Goal: Check status: Check status

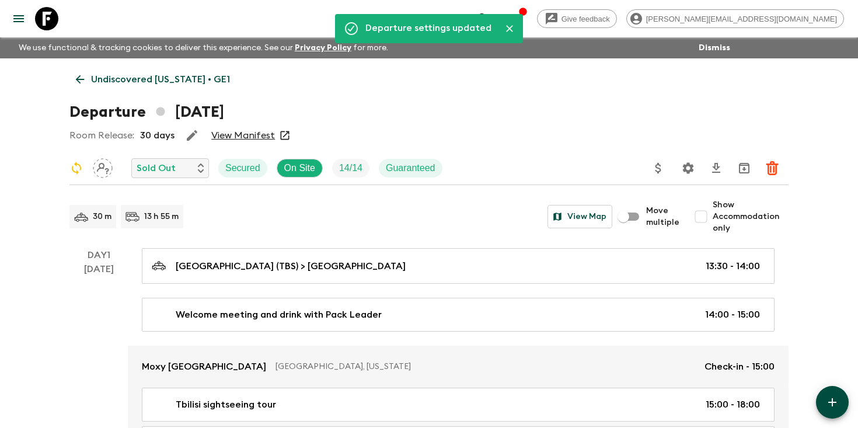
click at [490, 18] on icon "search adventures" at bounding box center [483, 19] width 14 height 14
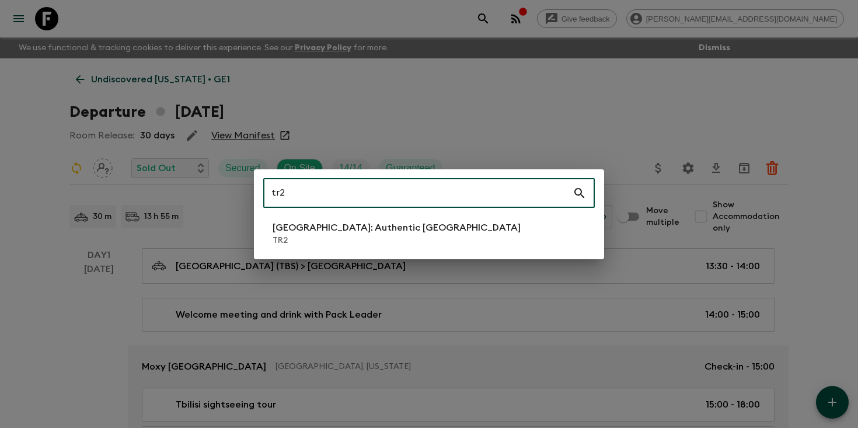
type input "tr2"
click at [429, 225] on li "[GEOGRAPHIC_DATA]: Authentic [GEOGRAPHIC_DATA] TR2" at bounding box center [428, 233] width 331 height 33
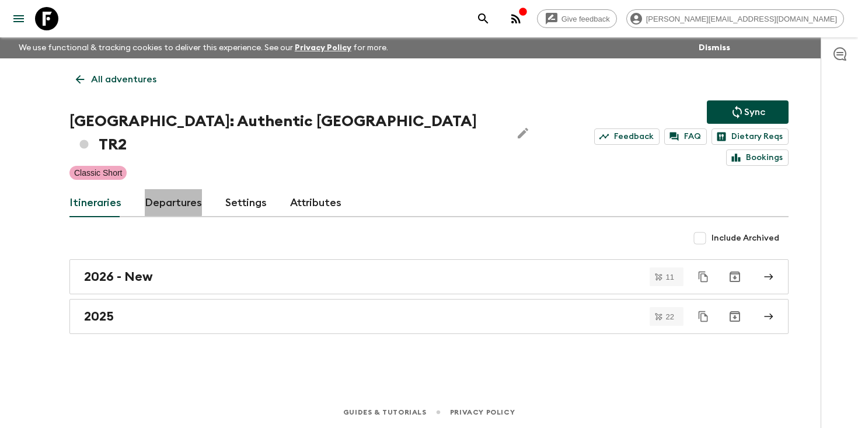
click at [167, 189] on link "Departures" at bounding box center [173, 203] width 57 height 28
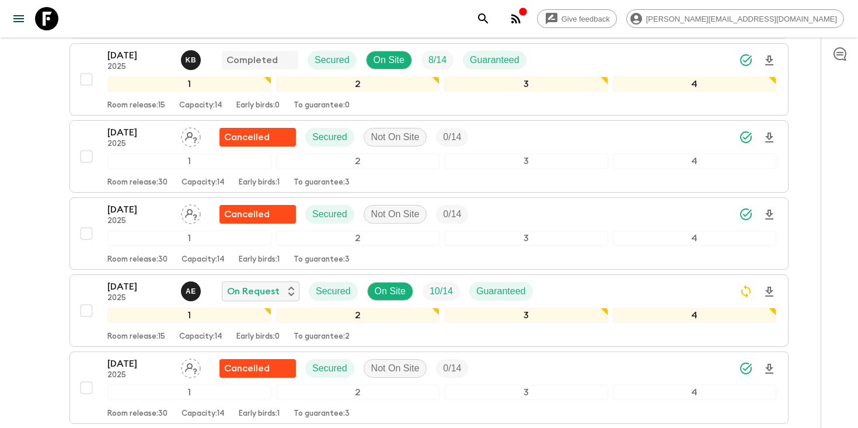
scroll to position [1881, 0]
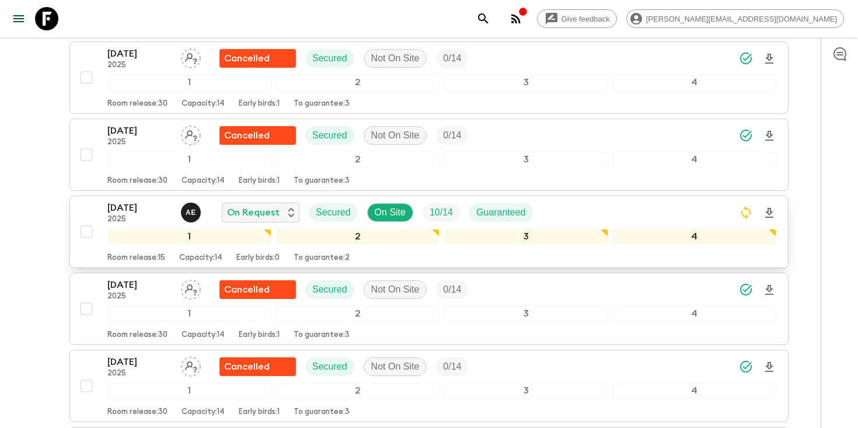
click at [645, 201] on div "[DATE] 2025 A E On Request Secured On Site 10 / 14 Guaranteed" at bounding box center [441, 212] width 669 height 23
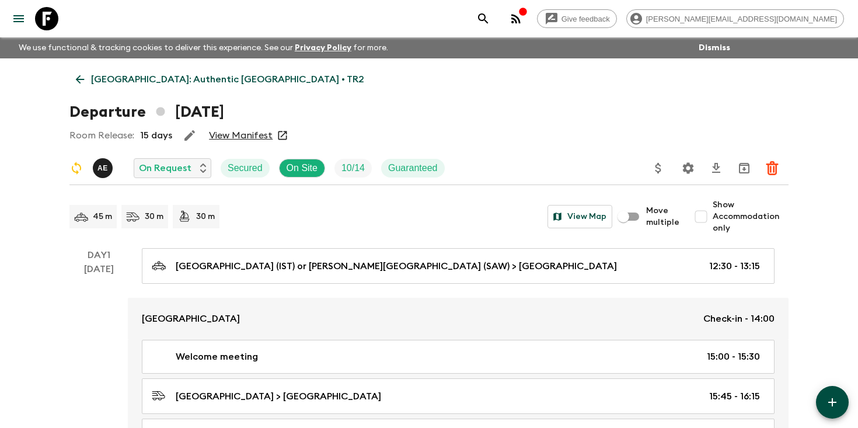
click at [708, 215] on input "Show Accommodation only" at bounding box center [700, 216] width 23 height 23
checkbox input "true"
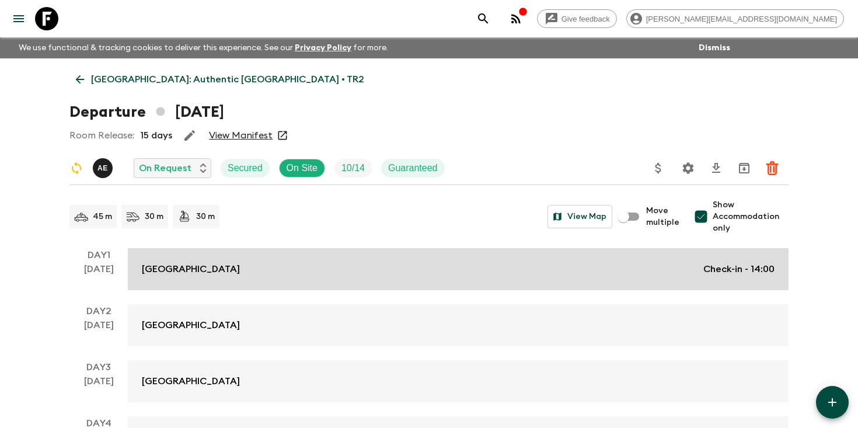
click at [615, 254] on link "[GEOGRAPHIC_DATA] Check-in - 14:00" at bounding box center [458, 269] width 661 height 42
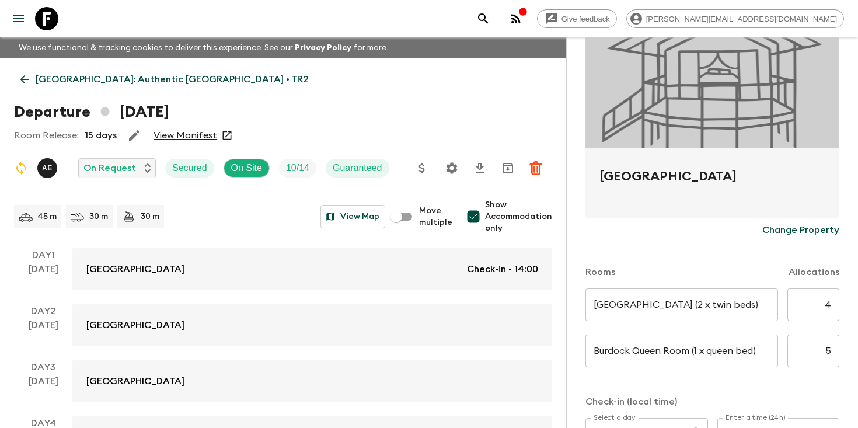
scroll to position [132, 0]
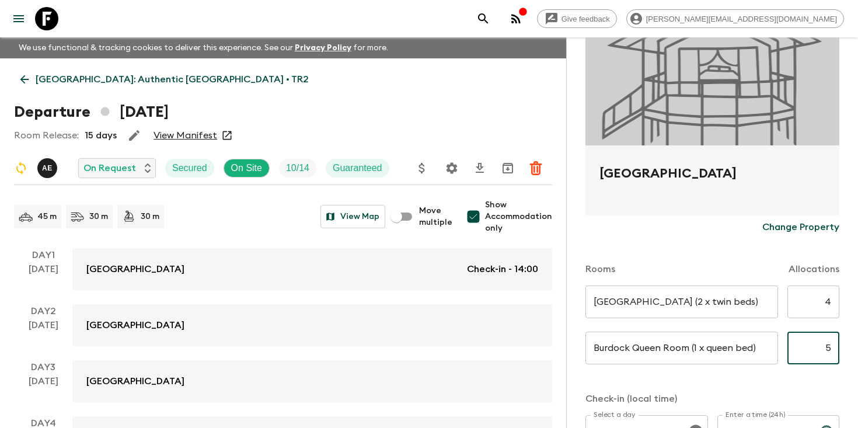
drag, startPoint x: 822, startPoint y: 350, endPoint x: 857, endPoint y: 350, distance: 34.4
click at [857, 350] on div "Accommodation Information Comments Website Map Burdock Hotel [GEOGRAPHIC_DATA] …" at bounding box center [712, 251] width 292 height 428
type input "6"
drag, startPoint x: 821, startPoint y: 306, endPoint x: 857, endPoint y: 306, distance: 35.6
click at [857, 306] on div "Accommodation Information Comments Website Map Burdock Hotel [GEOGRAPHIC_DATA] …" at bounding box center [712, 251] width 292 height 428
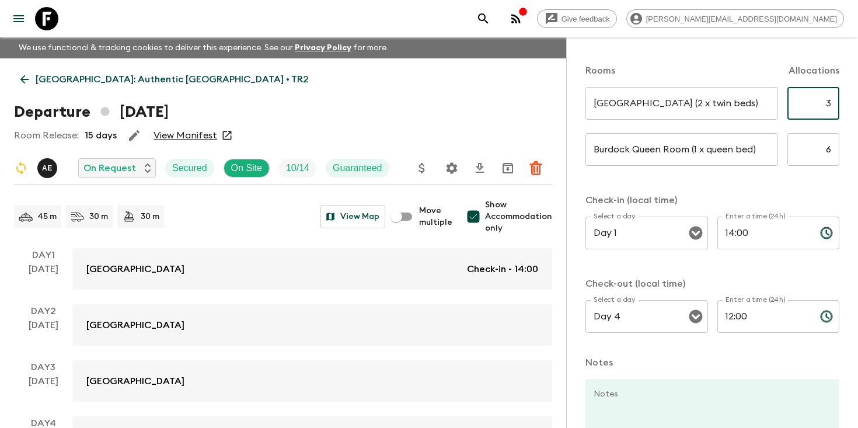
scroll to position [420, 0]
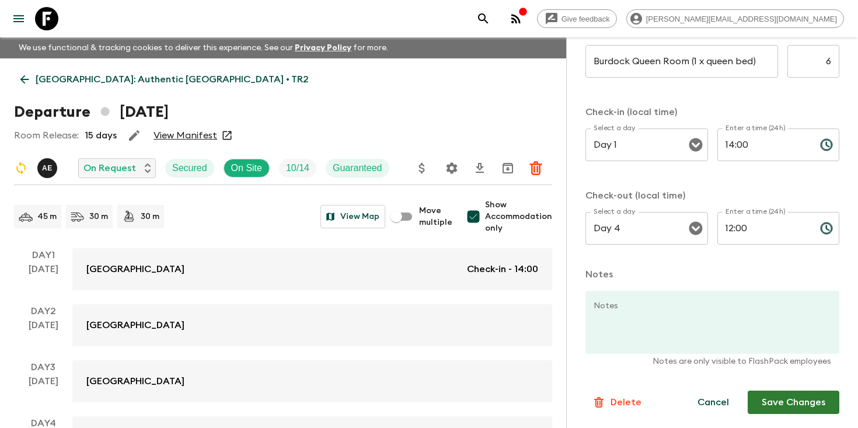
type input "3"
click at [802, 400] on button "Save Changes" at bounding box center [793, 401] width 92 height 23
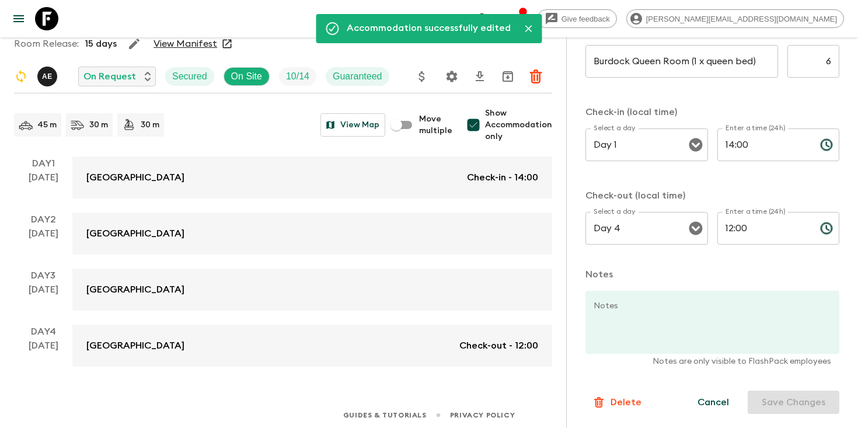
scroll to position [95, 0]
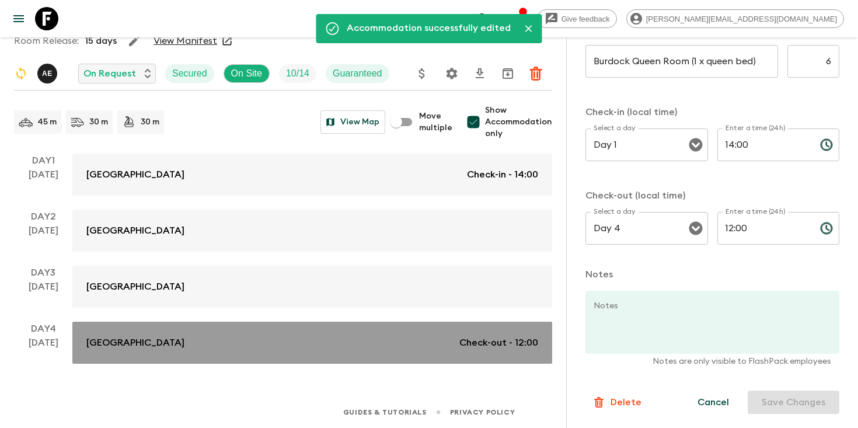
click at [479, 346] on p "Check-out - 12:00" at bounding box center [498, 343] width 79 height 14
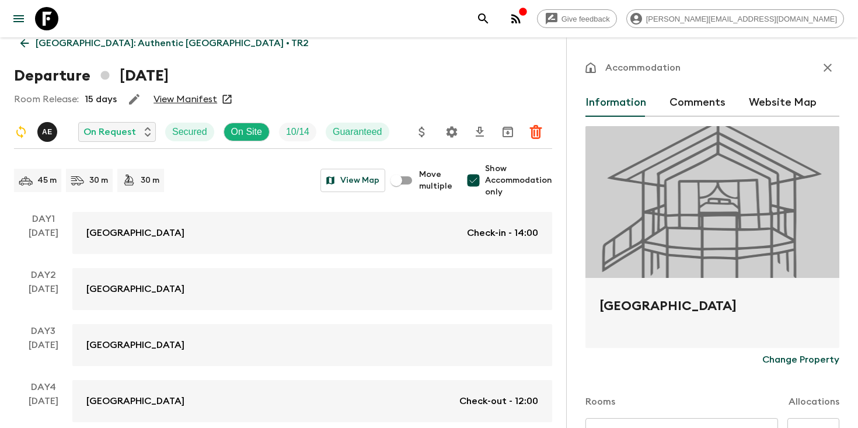
scroll to position [0, 0]
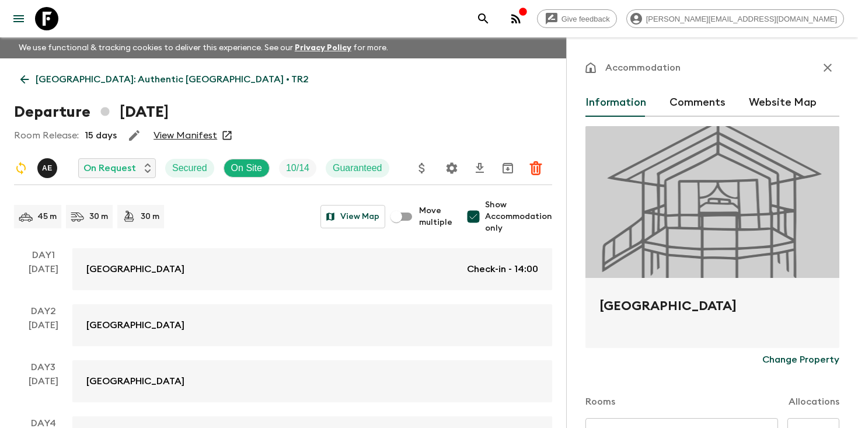
click at [828, 67] on icon "button" at bounding box center [827, 68] width 8 height 8
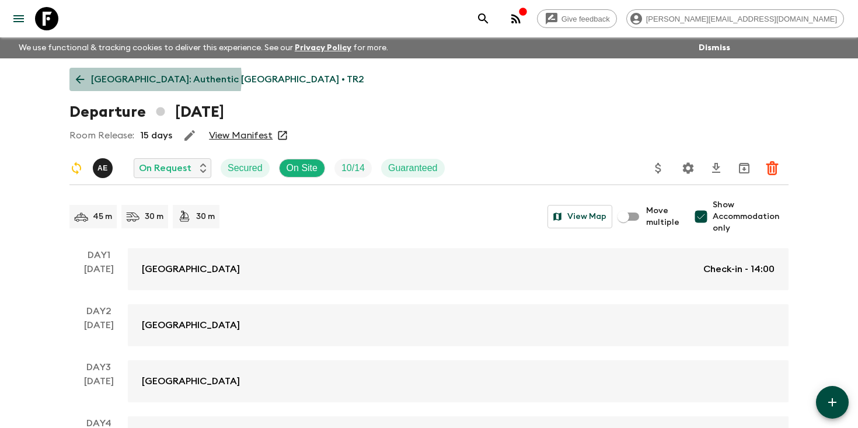
click at [145, 78] on p "[GEOGRAPHIC_DATA]: Authentic [GEOGRAPHIC_DATA] • TR2" at bounding box center [227, 79] width 273 height 14
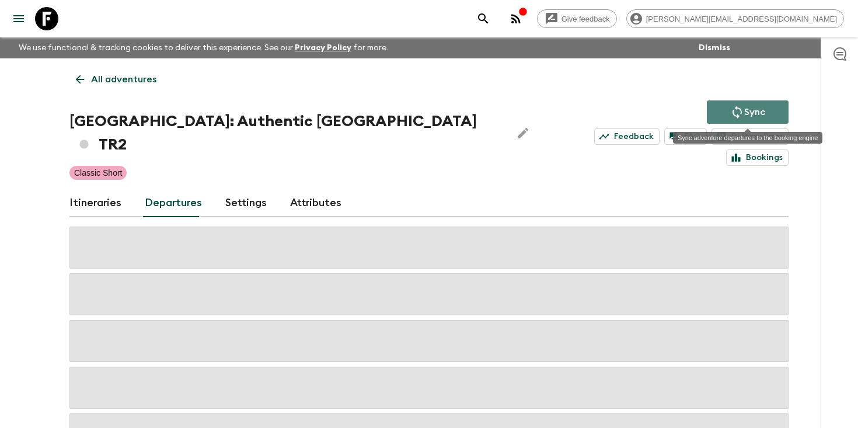
click at [735, 113] on icon "Sync adventure departures to the booking engine" at bounding box center [737, 112] width 14 height 14
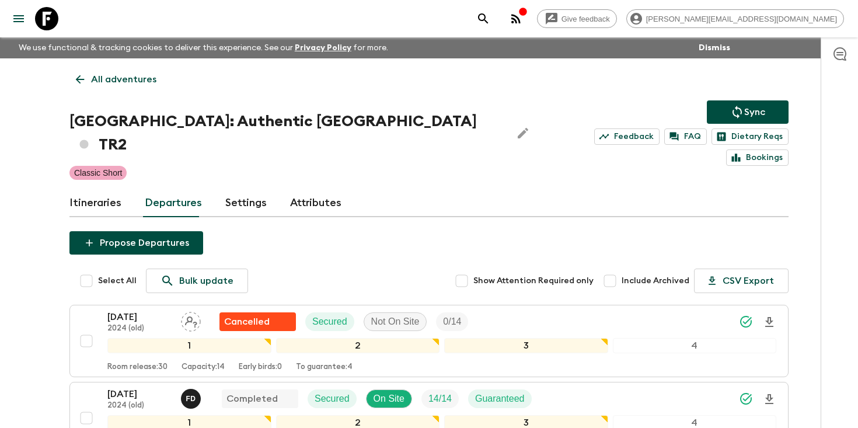
click at [122, 70] on link "All adventures" at bounding box center [115, 79] width 93 height 23
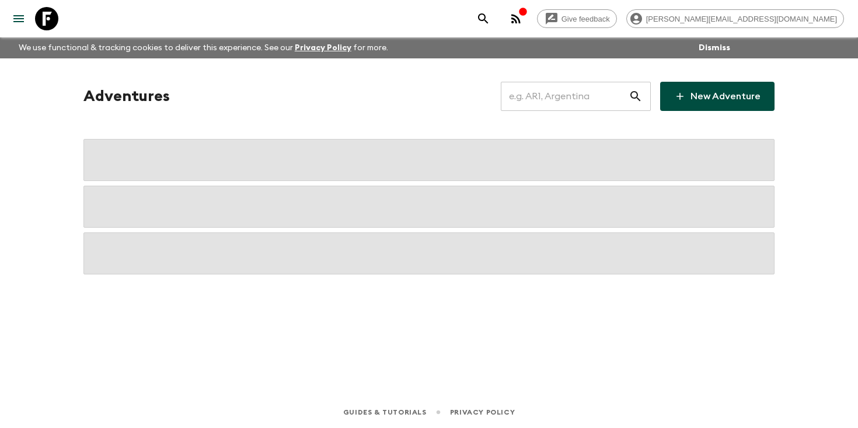
click at [564, 92] on input "text" at bounding box center [565, 96] width 128 height 33
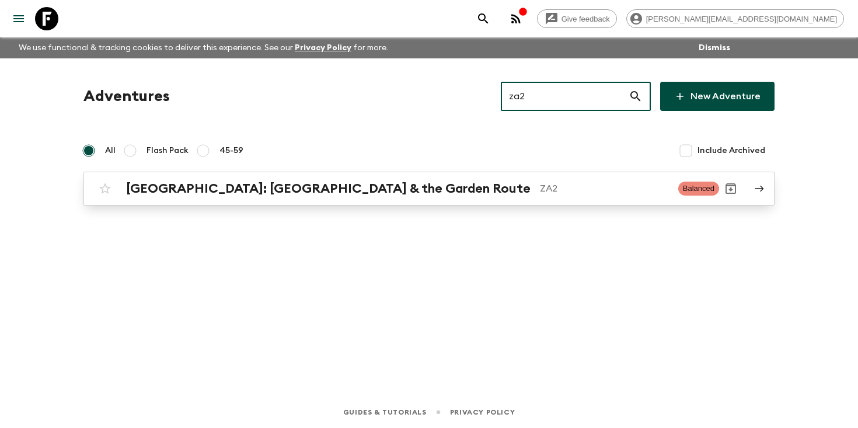
type input "za2"
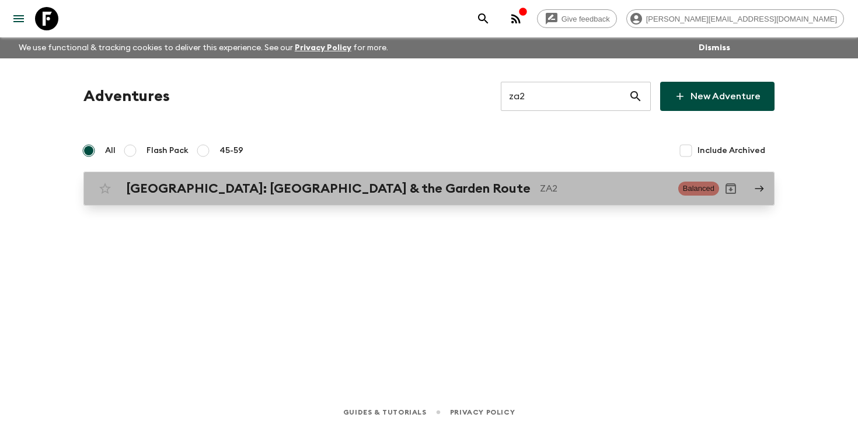
click at [222, 188] on h2 "[GEOGRAPHIC_DATA]: [GEOGRAPHIC_DATA] & the Garden Route" at bounding box center [328, 188] width 404 height 15
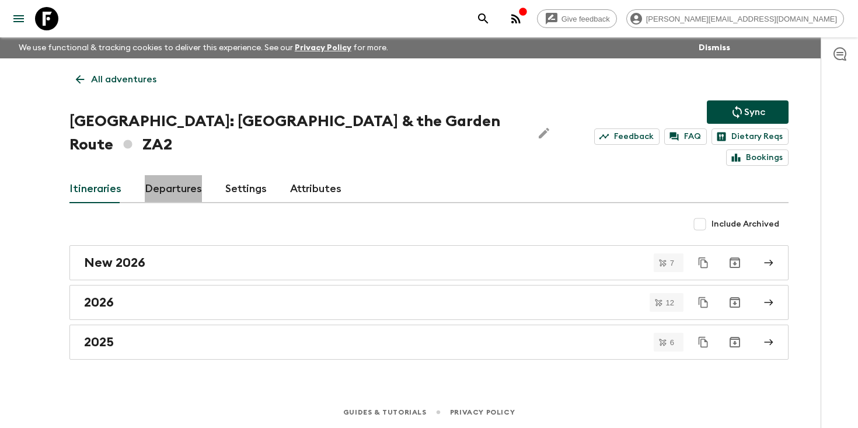
click at [174, 175] on link "Departures" at bounding box center [173, 189] width 57 height 28
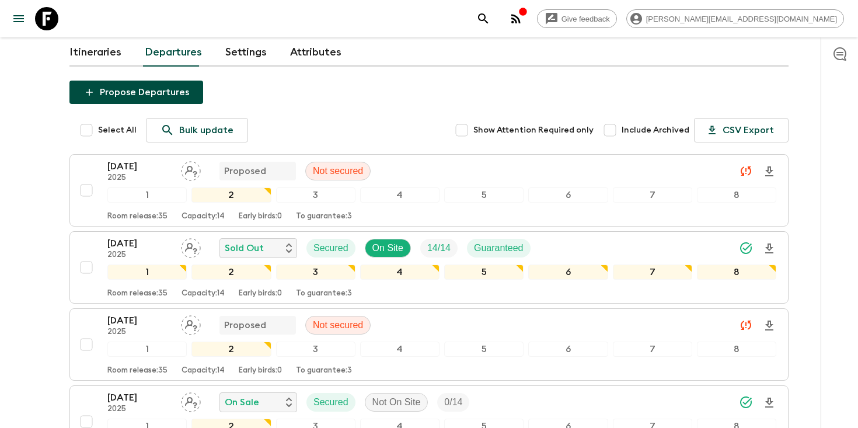
scroll to position [103, 0]
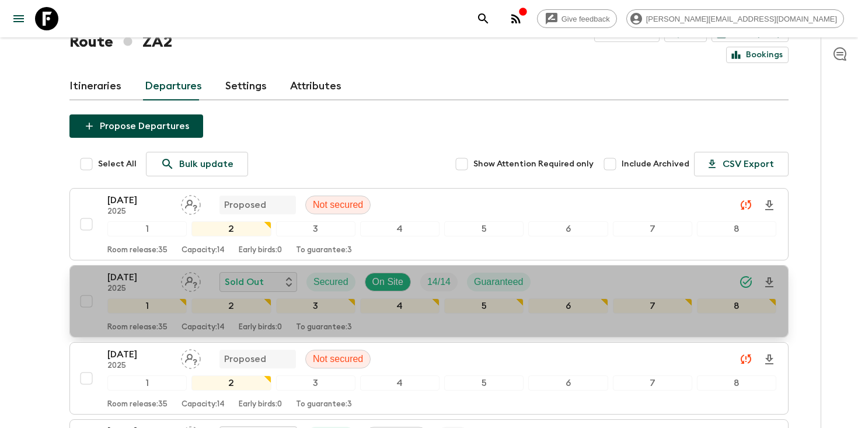
click at [627, 270] on div "[DATE] 2025 Sold Out Secured On Site 14 / 14 Guaranteed" at bounding box center [441, 281] width 669 height 23
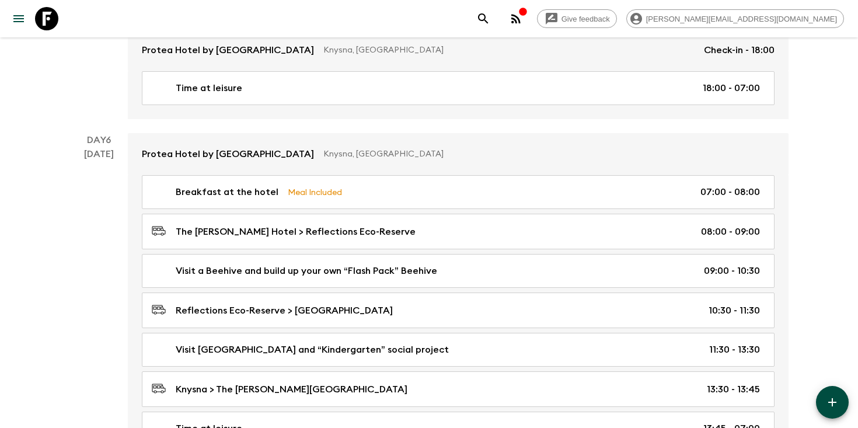
scroll to position [2734, 0]
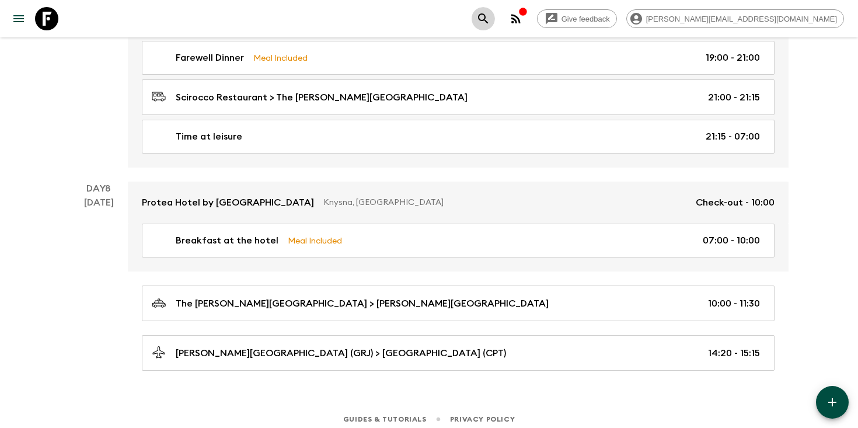
click at [488, 20] on icon "search adventures" at bounding box center [483, 18] width 10 height 10
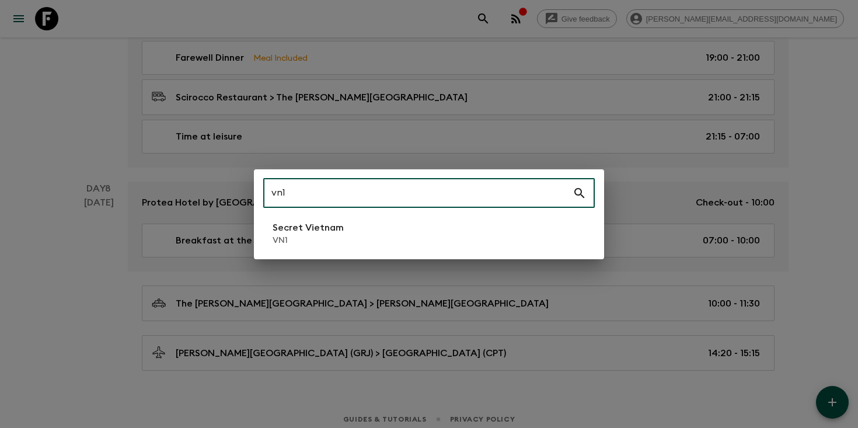
type input "vn1"
click at [315, 235] on p "VN1" at bounding box center [308, 241] width 71 height 12
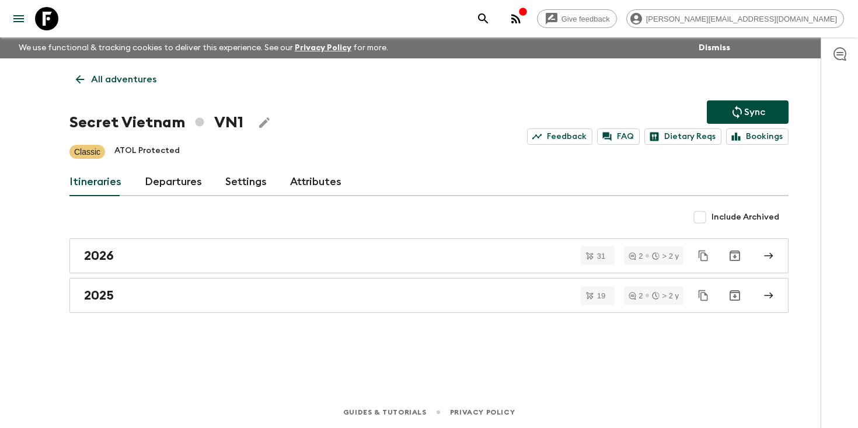
click at [172, 177] on link "Departures" at bounding box center [173, 182] width 57 height 28
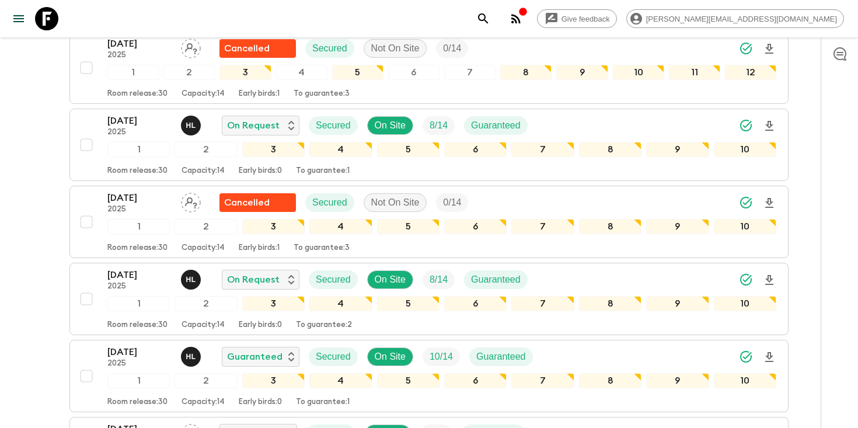
scroll to position [437, 0]
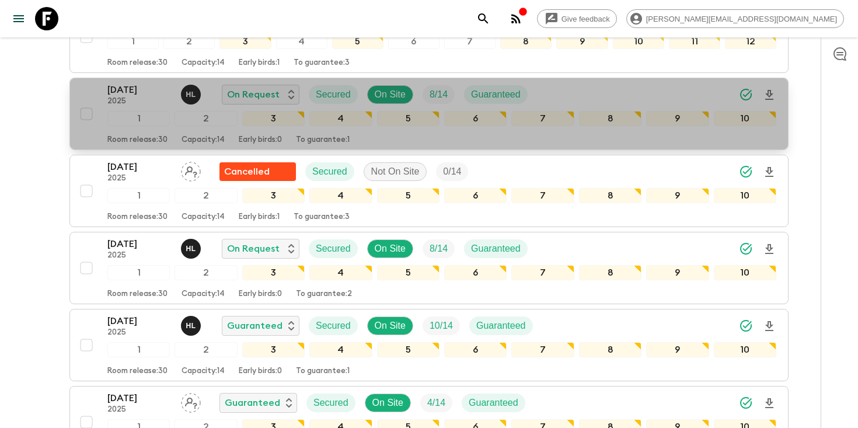
click at [602, 97] on div "[DATE] 2025 H L On Request Secured On Site 8 / 14 Guaranteed" at bounding box center [441, 94] width 669 height 23
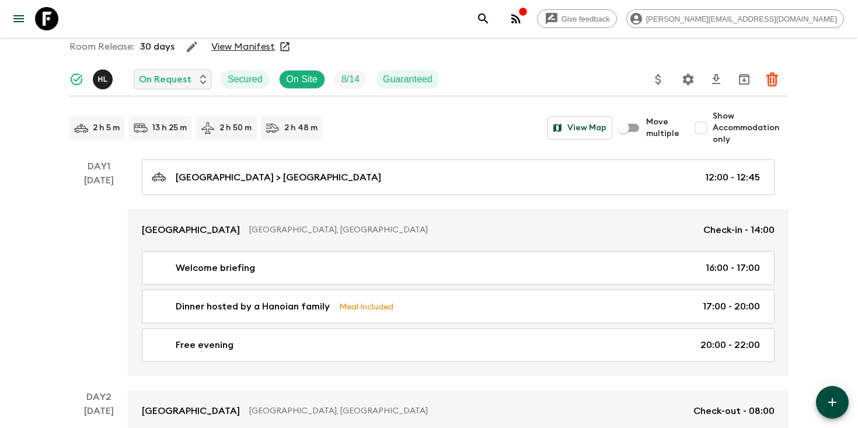
scroll to position [53, 0]
